Goal: Task Accomplishment & Management: Complete application form

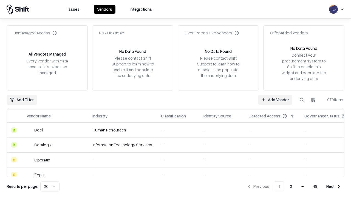
click at [275, 99] on link "Add Vendor" at bounding box center [275, 100] width 34 height 10
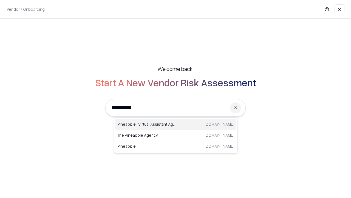
click at [176, 124] on div "Pineapple | Virtual Assistant Agency [DOMAIN_NAME]" at bounding box center [175, 124] width 121 height 11
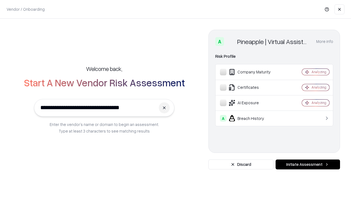
type input "**********"
click at [308, 164] on button "Initiate Assessment" at bounding box center [308, 164] width 65 height 10
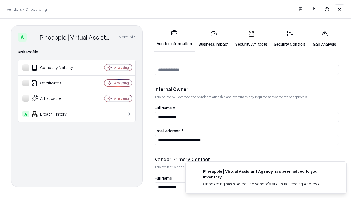
scroll to position [284, 0]
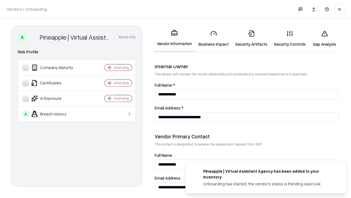
click at [214, 38] on link "Business Impact" at bounding box center [213, 39] width 37 height 26
click at [325, 38] on link "Gap Analysis" at bounding box center [324, 39] width 31 height 26
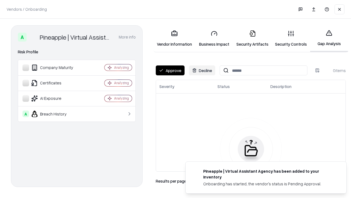
click at [170, 70] on button "Approve" at bounding box center [170, 70] width 29 height 10
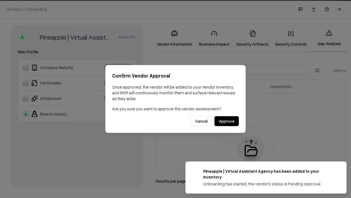
click at [227, 121] on button "Approve" at bounding box center [227, 121] width 24 height 10
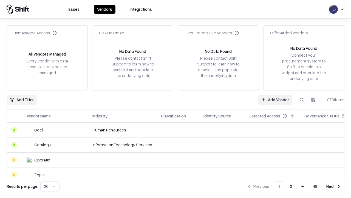
type input "**********"
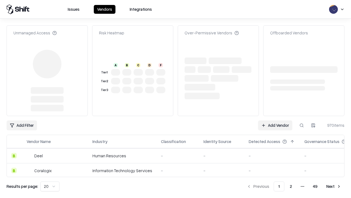
click at [275, 120] on link "Add Vendor" at bounding box center [275, 125] width 34 height 10
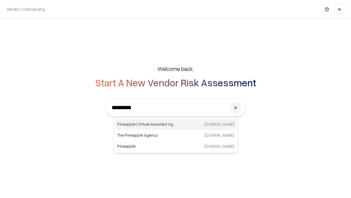
click at [176, 124] on div "Pineapple | Virtual Assistant Agency [DOMAIN_NAME]" at bounding box center [175, 124] width 121 height 11
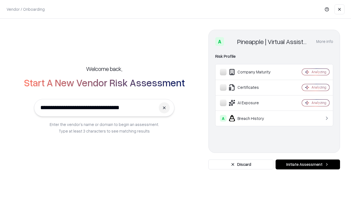
type input "**********"
click at [308, 164] on button "Initiate Assessment" at bounding box center [308, 164] width 65 height 10
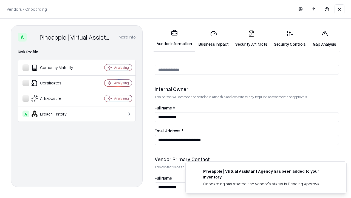
scroll to position [284, 0]
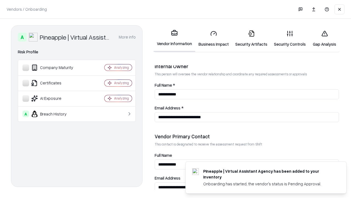
click at [325, 38] on link "Gap Analysis" at bounding box center [324, 39] width 31 height 26
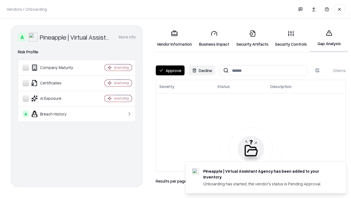
click at [170, 70] on button "Approve" at bounding box center [170, 70] width 29 height 10
